Goal: Navigation & Orientation: Find specific page/section

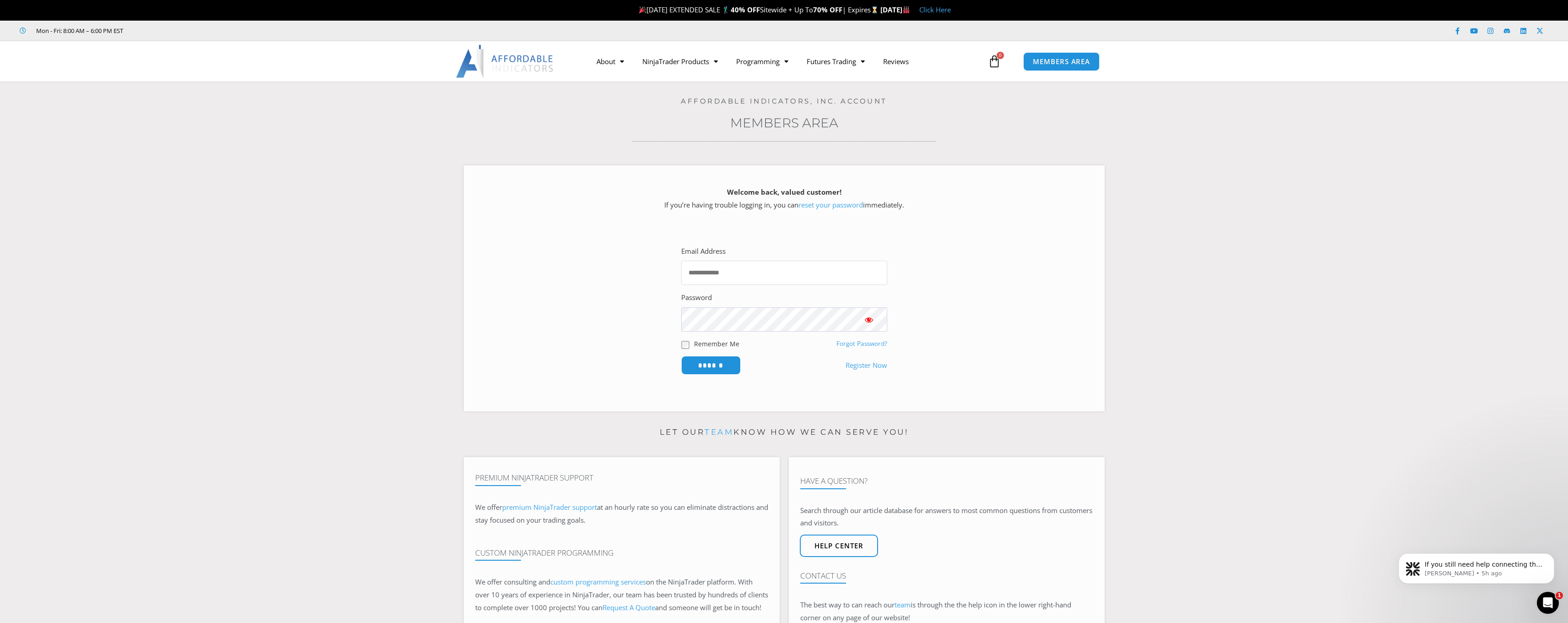
type input "**********"
click at [710, 364] on input "******" at bounding box center [711, 365] width 60 height 19
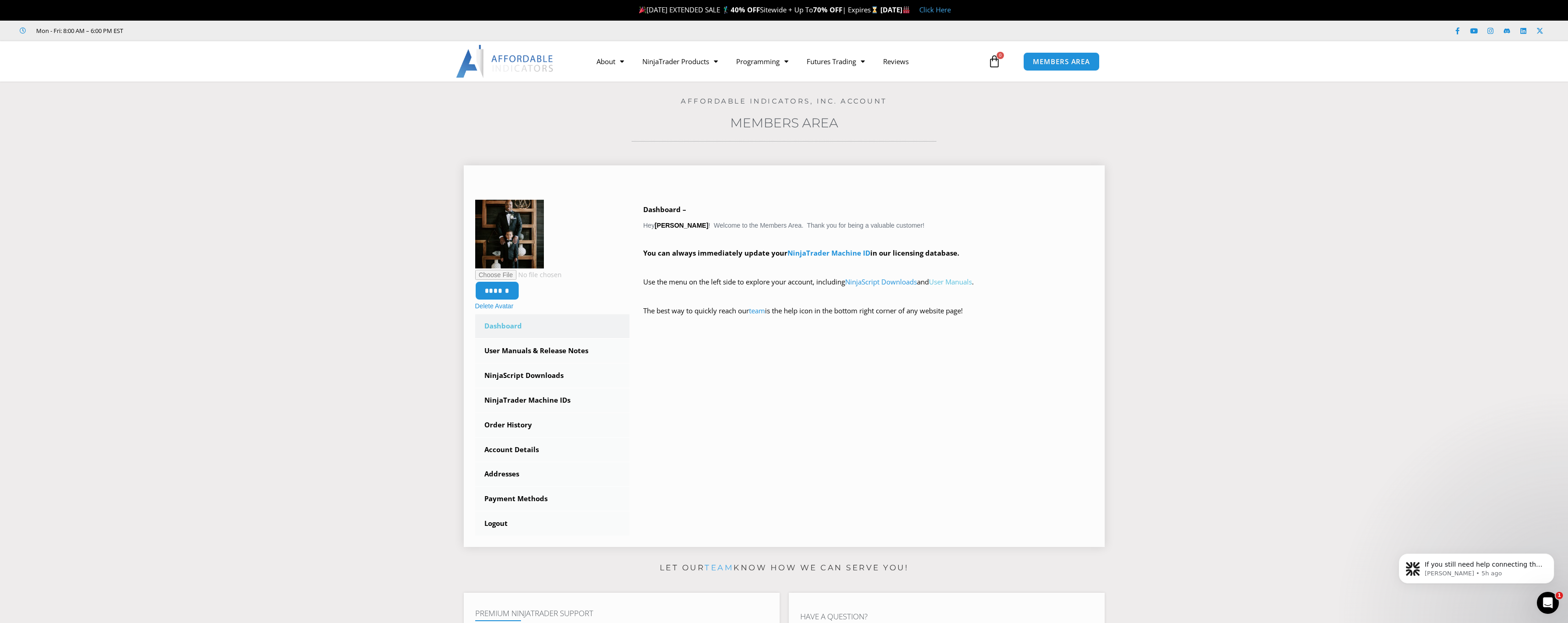
click at [963, 280] on link "User Manuals" at bounding box center [950, 281] width 43 height 9
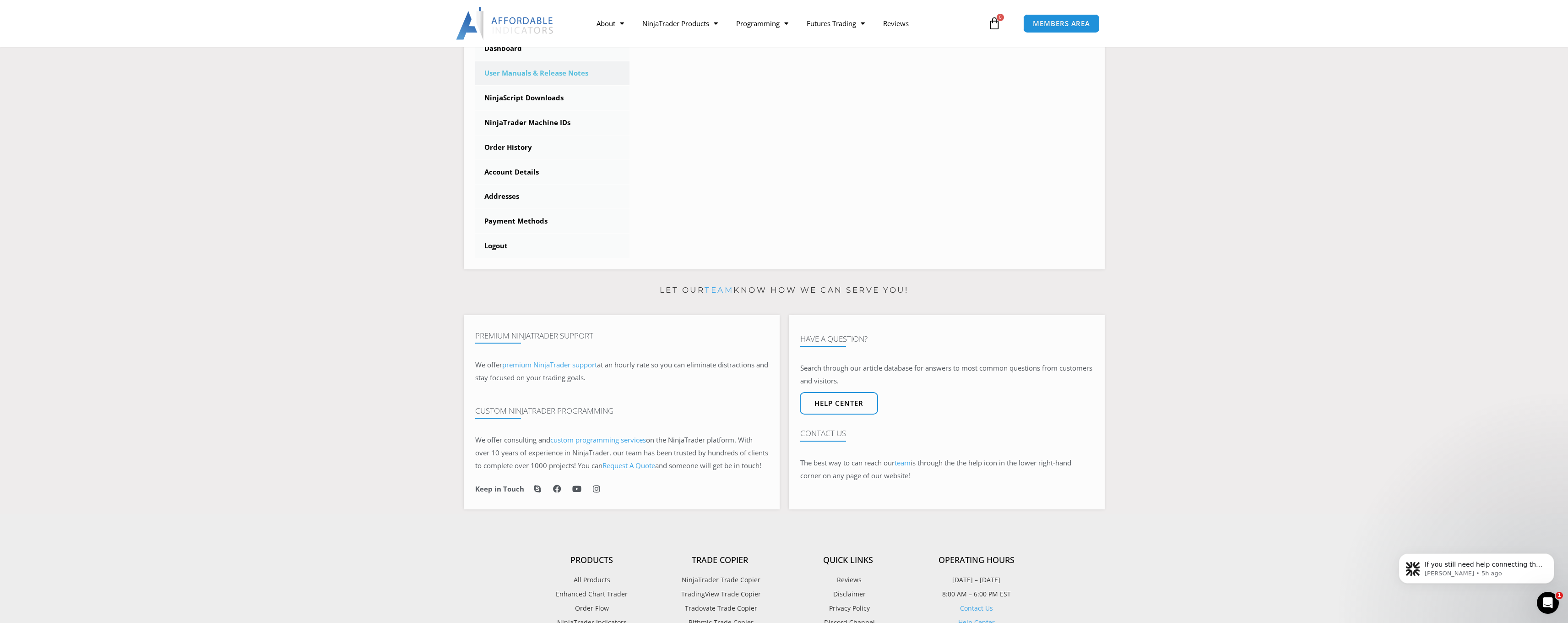
scroll to position [270, 0]
click at [575, 492] on icon at bounding box center [576, 487] width 9 height 9
click at [538, 119] on link "NinjaTrader Machine IDs" at bounding box center [553, 121] width 155 height 24
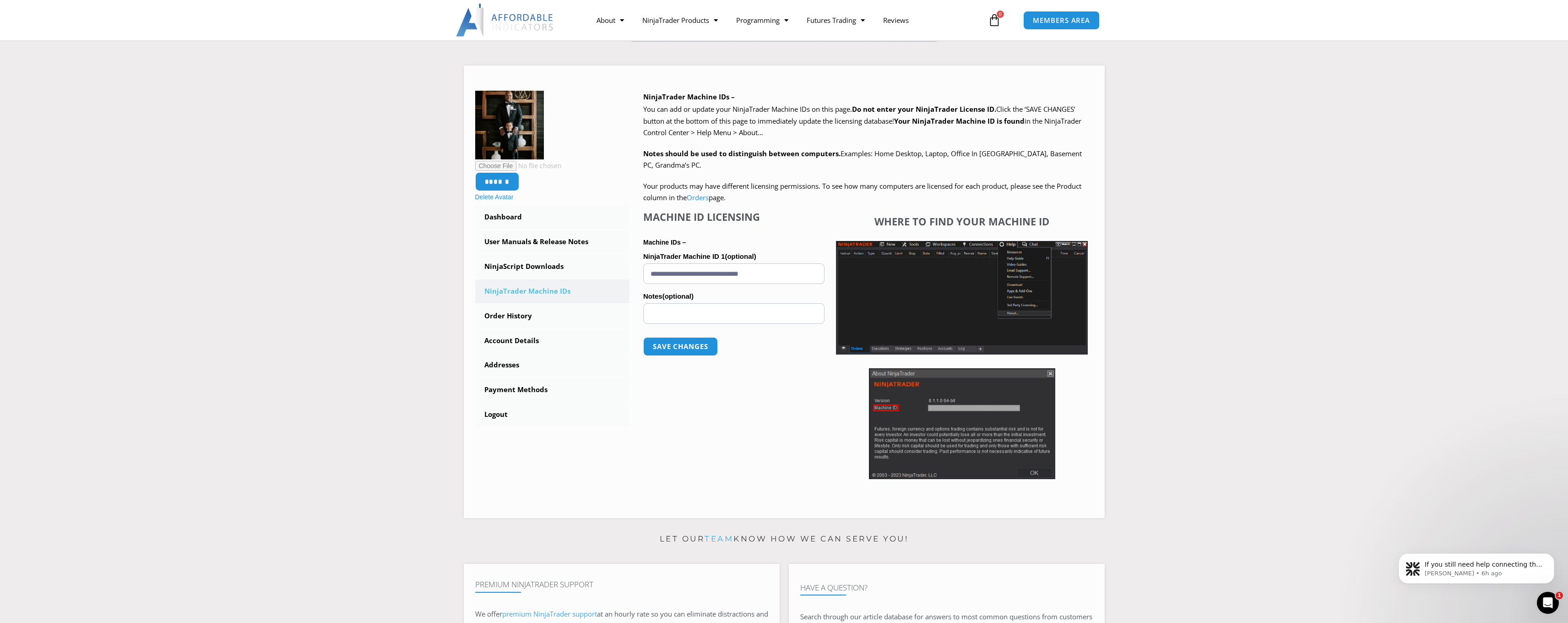
scroll to position [102, 0]
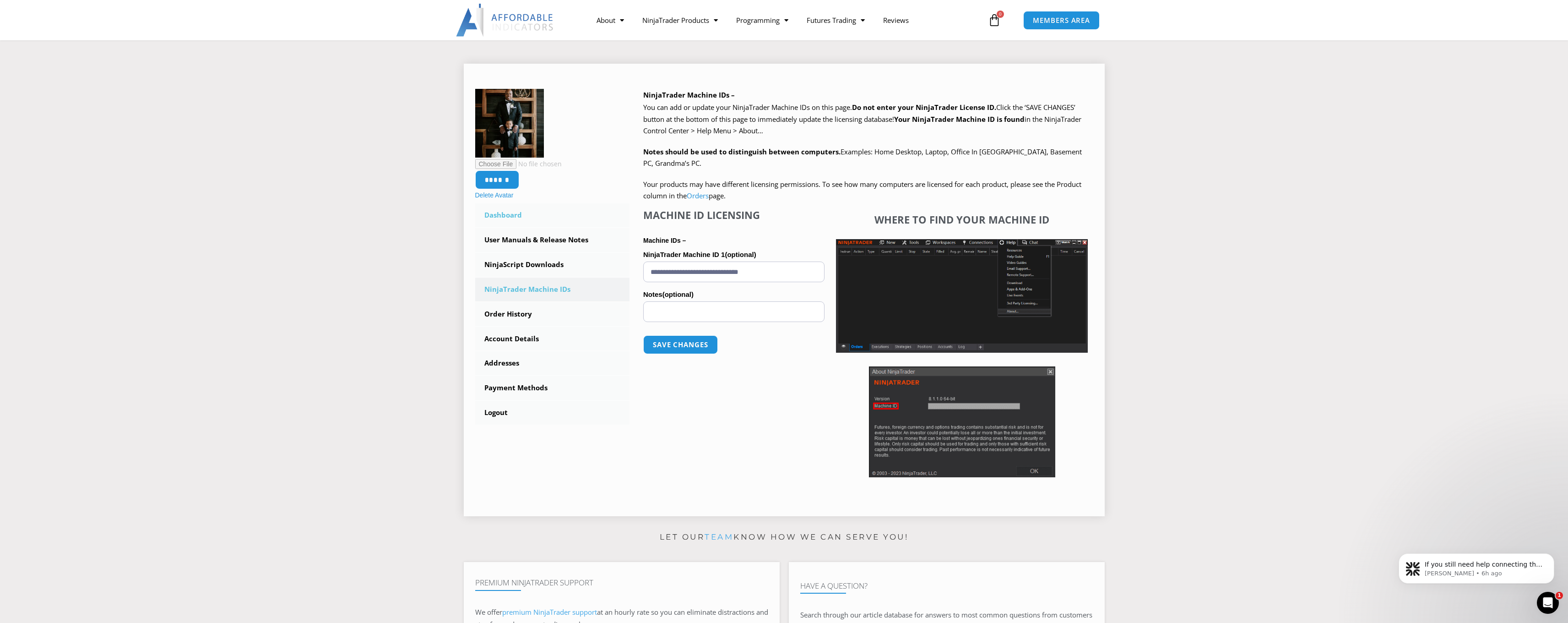
click at [498, 214] on link "Dashboard" at bounding box center [553, 215] width 155 height 24
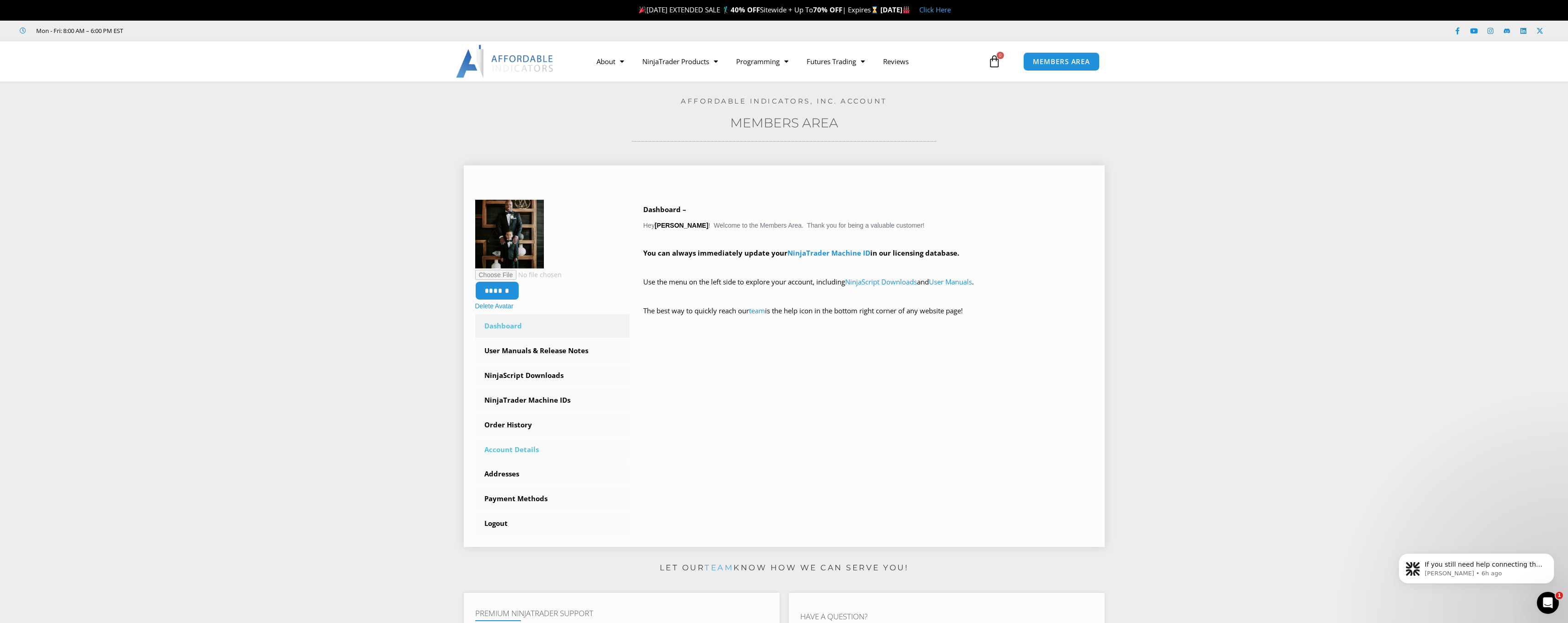
click at [511, 446] on link "Account Details" at bounding box center [553, 449] width 155 height 24
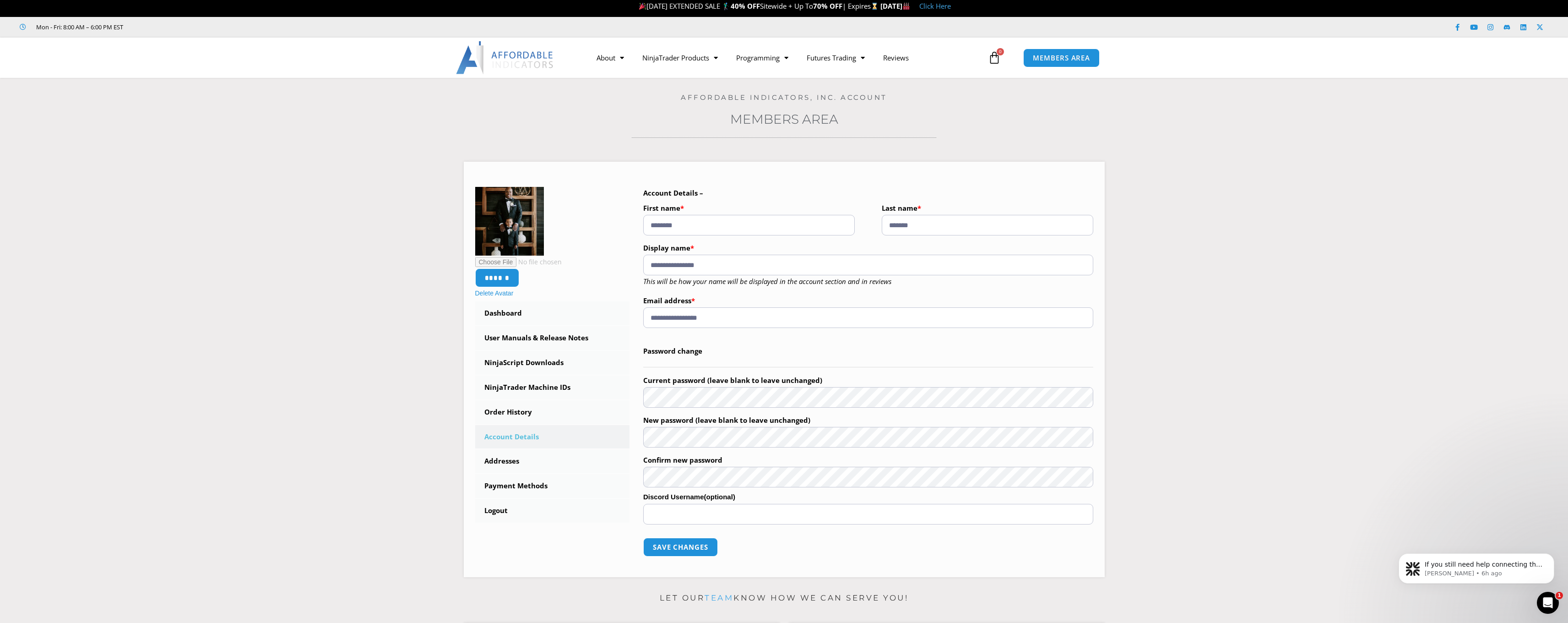
scroll to position [5, 0]
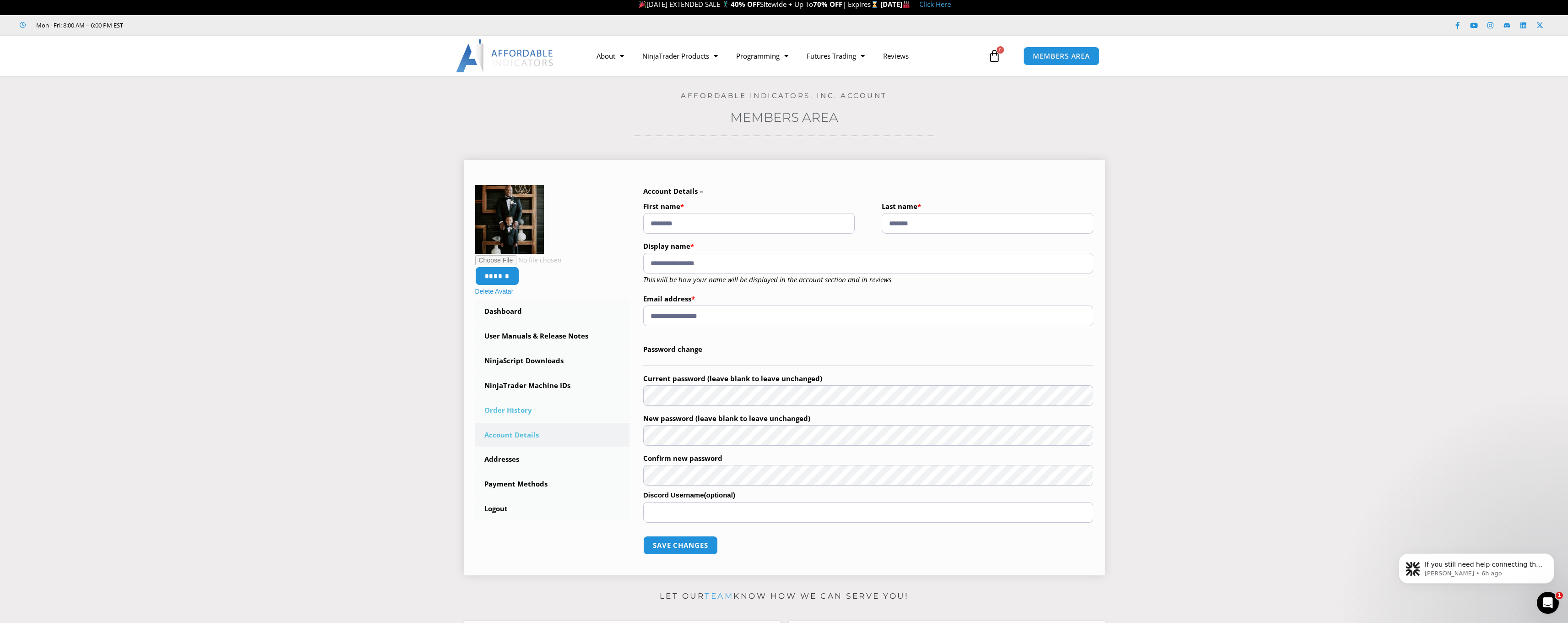
click at [514, 411] on link "Order History" at bounding box center [553, 410] width 155 height 24
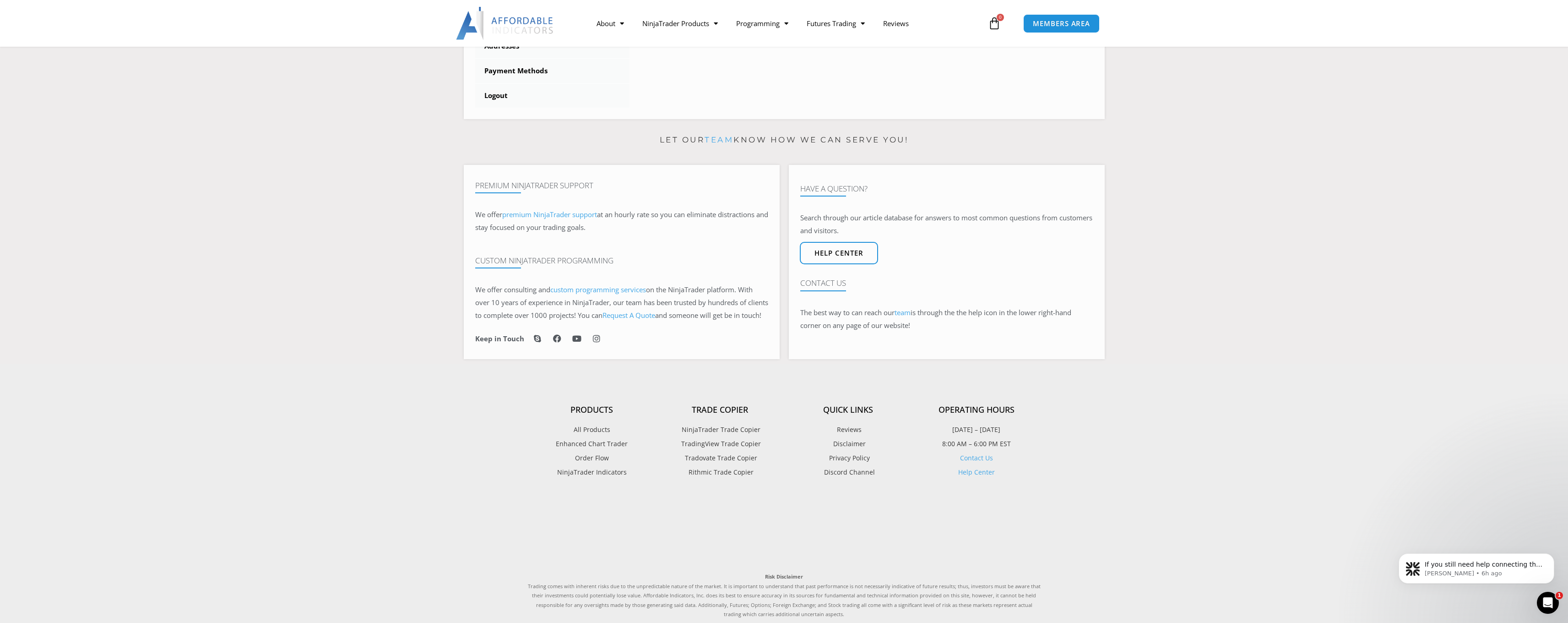
scroll to position [546, 0]
